Goal: Navigation & Orientation: Find specific page/section

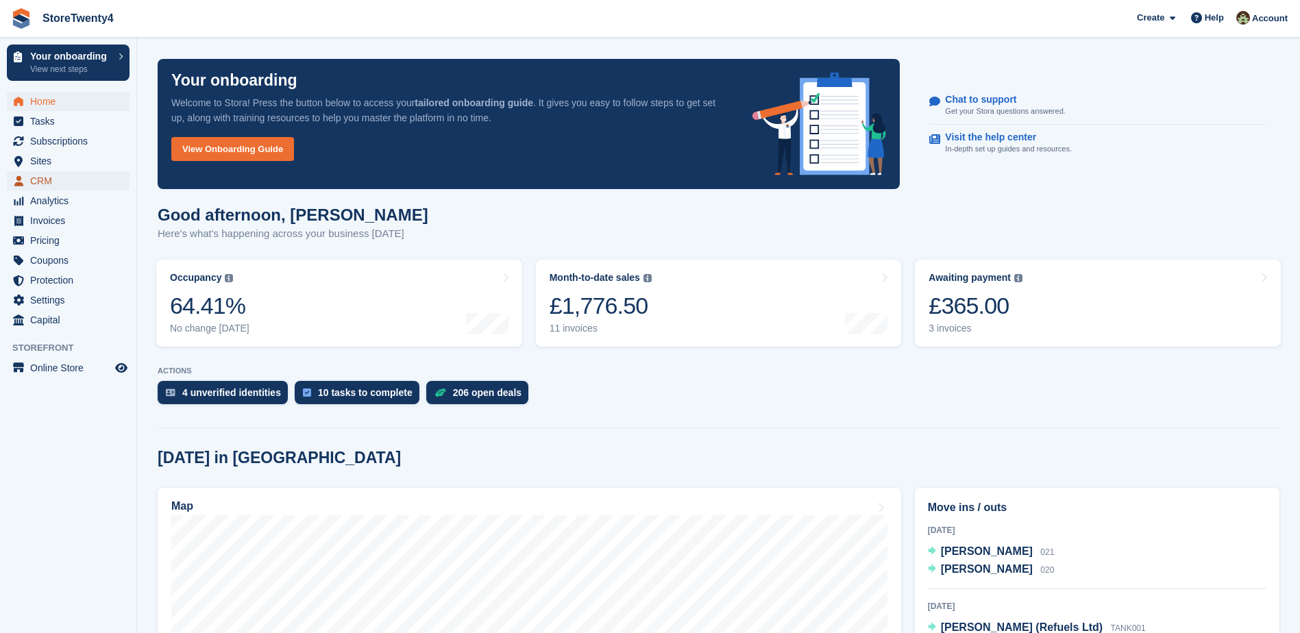
click at [43, 182] on span "CRM" at bounding box center [71, 180] width 82 height 19
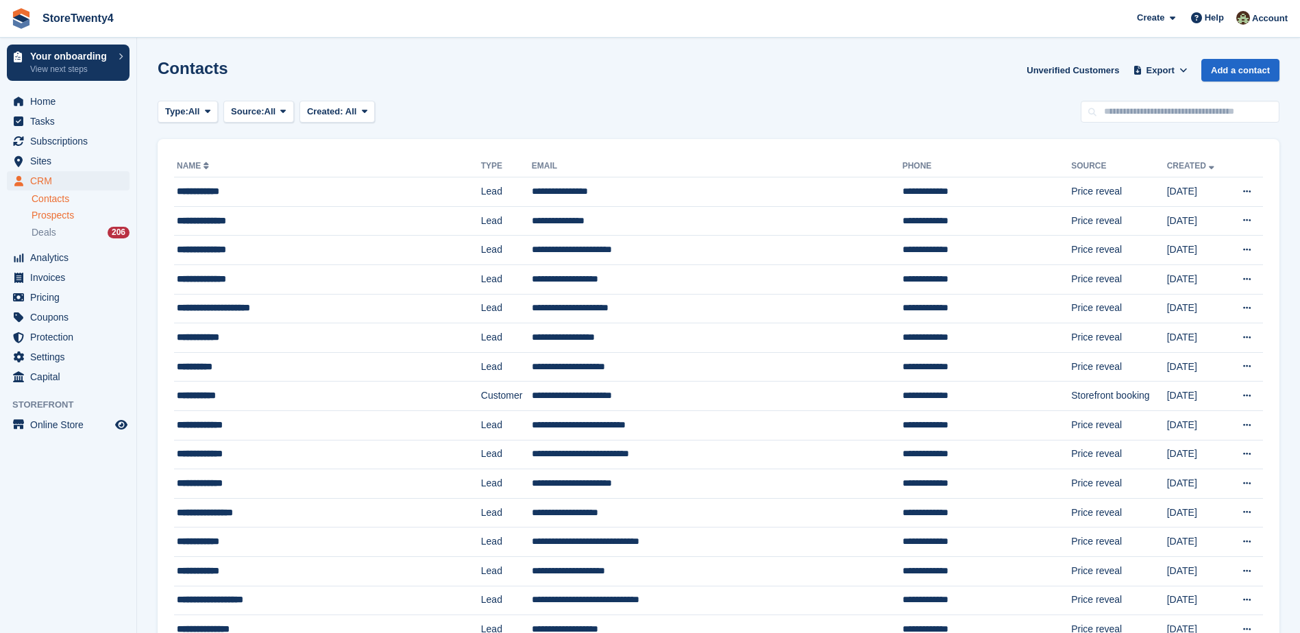
click at [61, 217] on span "Prospects" at bounding box center [53, 215] width 42 height 13
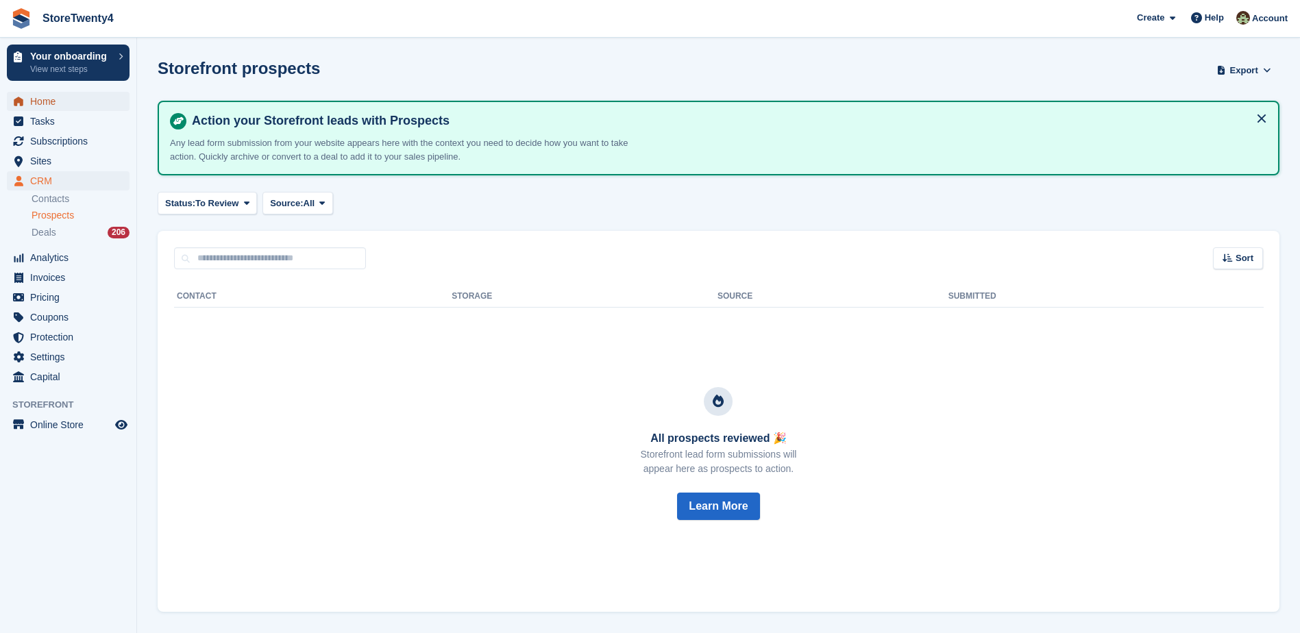
click at [50, 100] on span "Home" at bounding box center [71, 101] width 82 height 19
